Goal: Communication & Community: Answer question/provide support

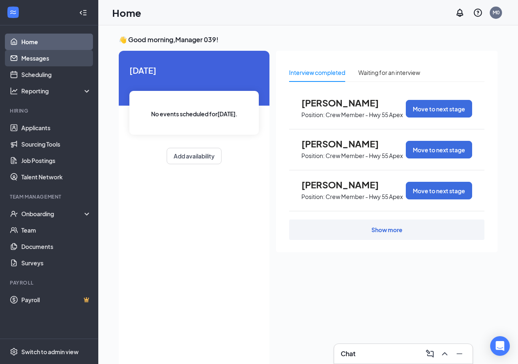
click at [33, 57] on link "Messages" at bounding box center [56, 58] width 70 height 16
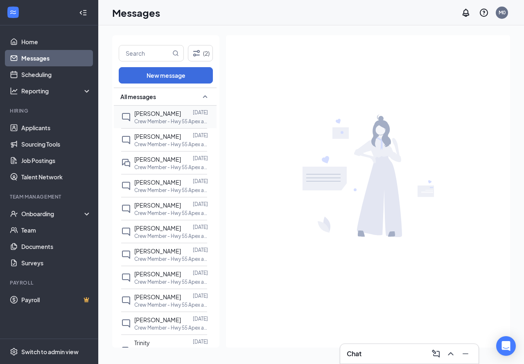
click at [149, 113] on span "[PERSON_NAME]" at bounding box center [157, 113] width 47 height 7
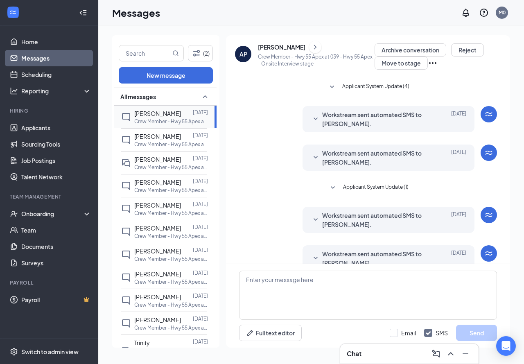
scroll to position [54, 0]
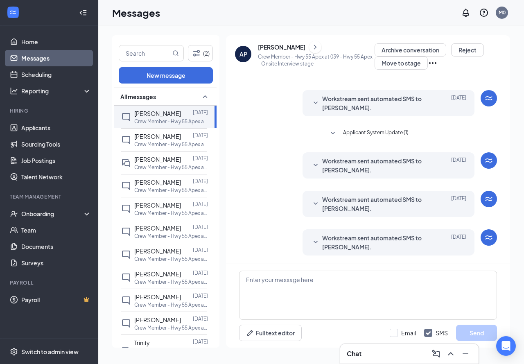
click at [358, 246] on span "Workstream sent automated SMS to [PERSON_NAME]." at bounding box center [375, 242] width 107 height 18
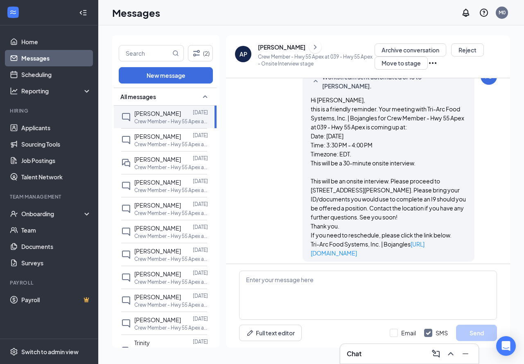
scroll to position [218, 0]
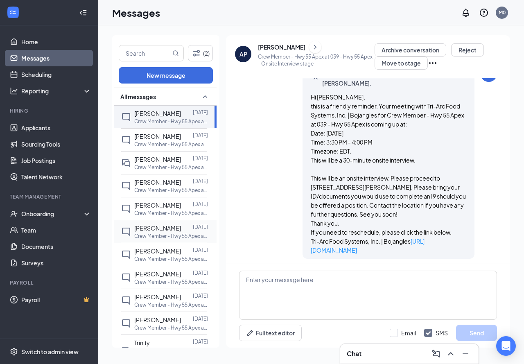
click at [159, 231] on span "[PERSON_NAME]" at bounding box center [157, 227] width 47 height 7
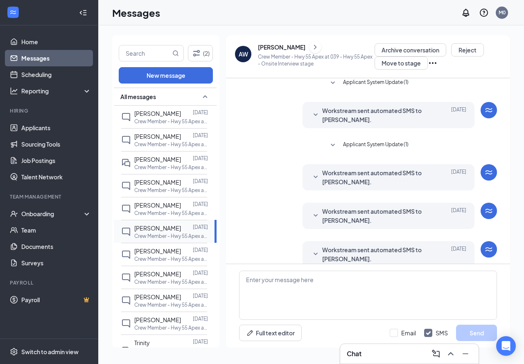
scroll to position [196, 0]
